Goal: Navigation & Orientation: Go to known website

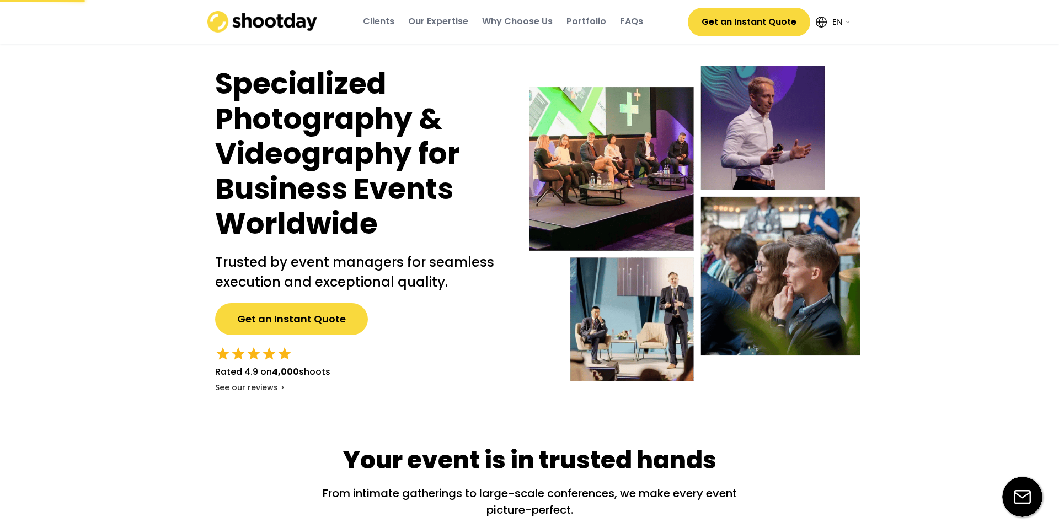
select select ""en""
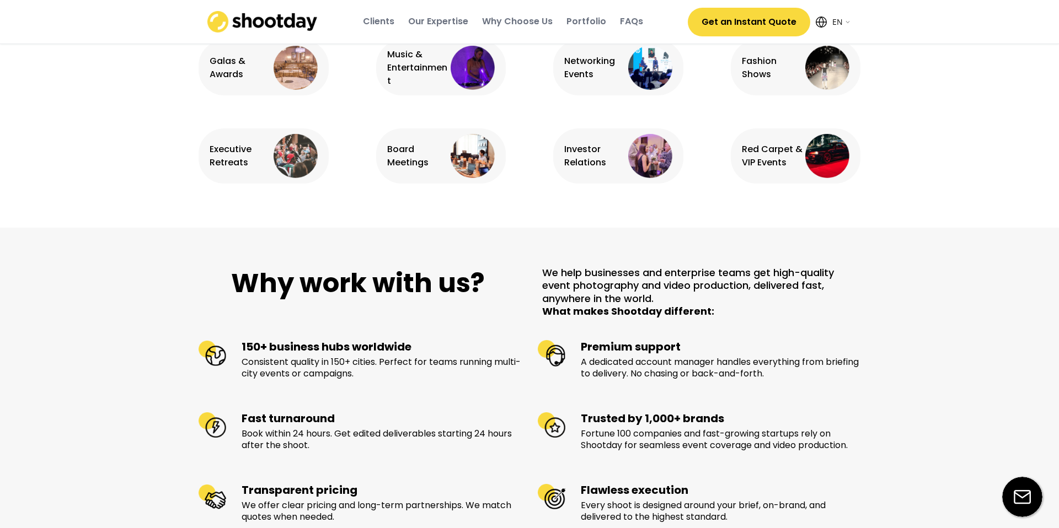
scroll to position [1154, 0]
